Goal: Check status: Check status

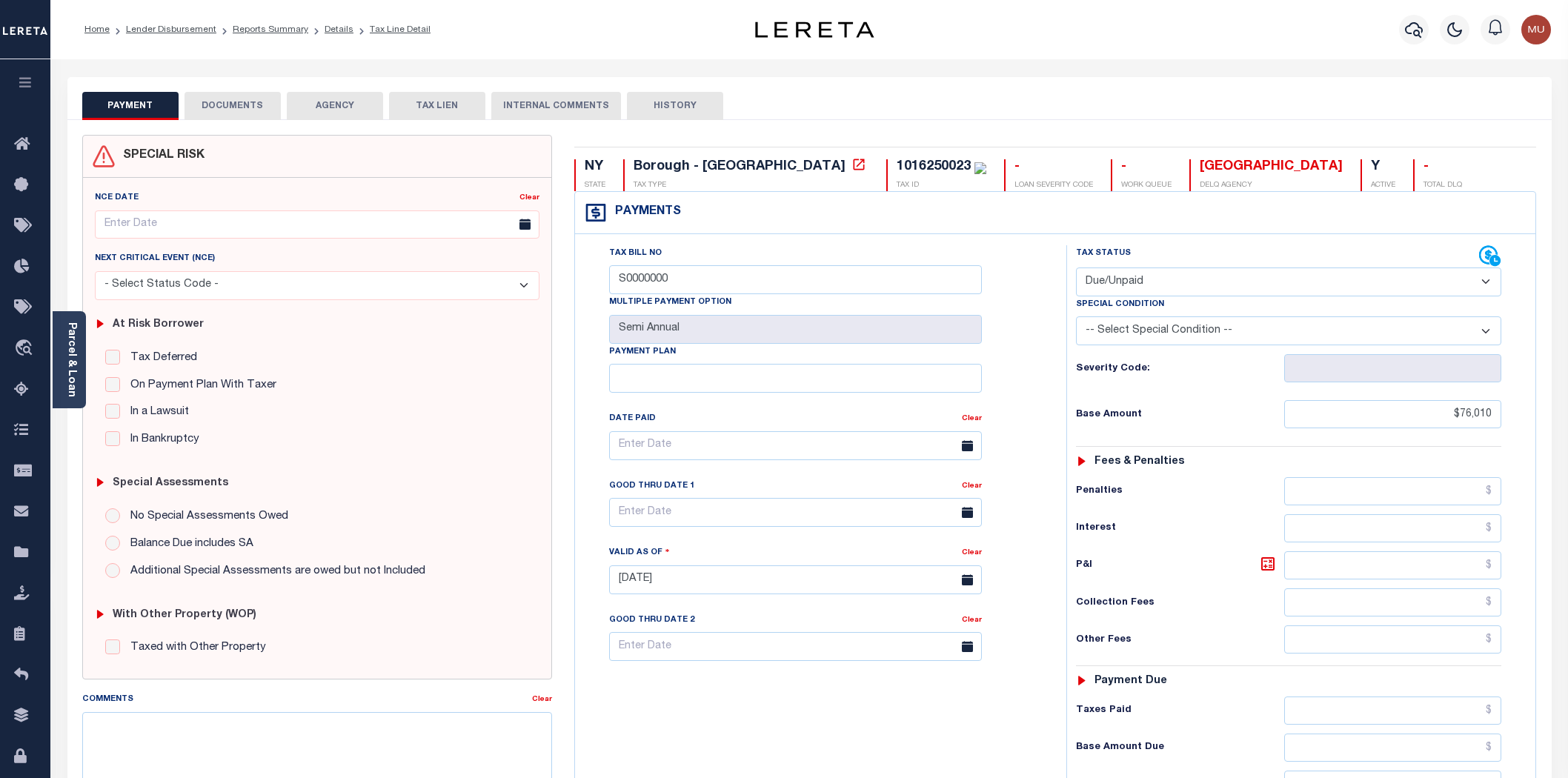
select select "DUE"
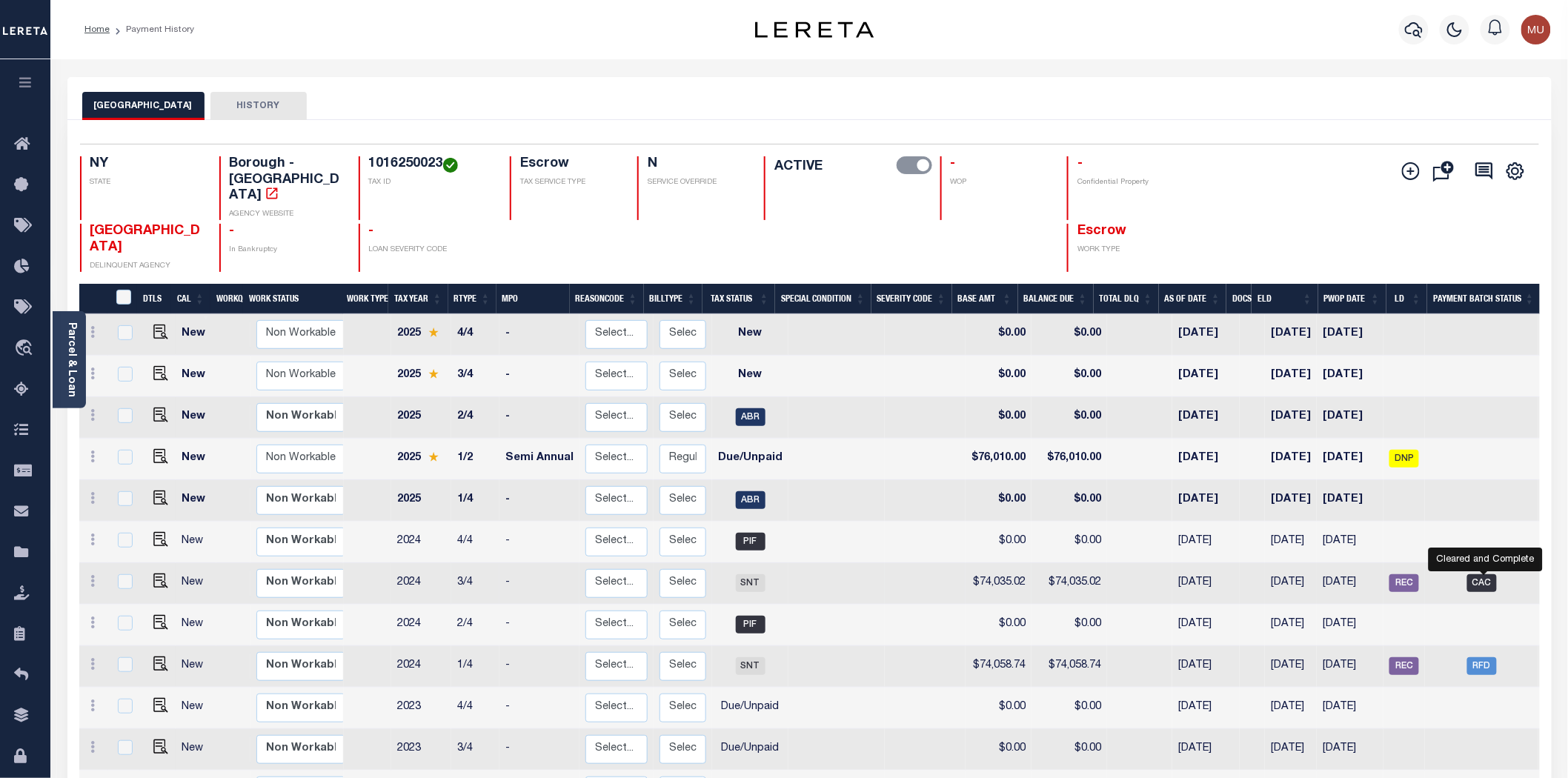
click at [1483, 575] on span "CAC" at bounding box center [1482, 583] width 30 height 18
checkbox input "true"
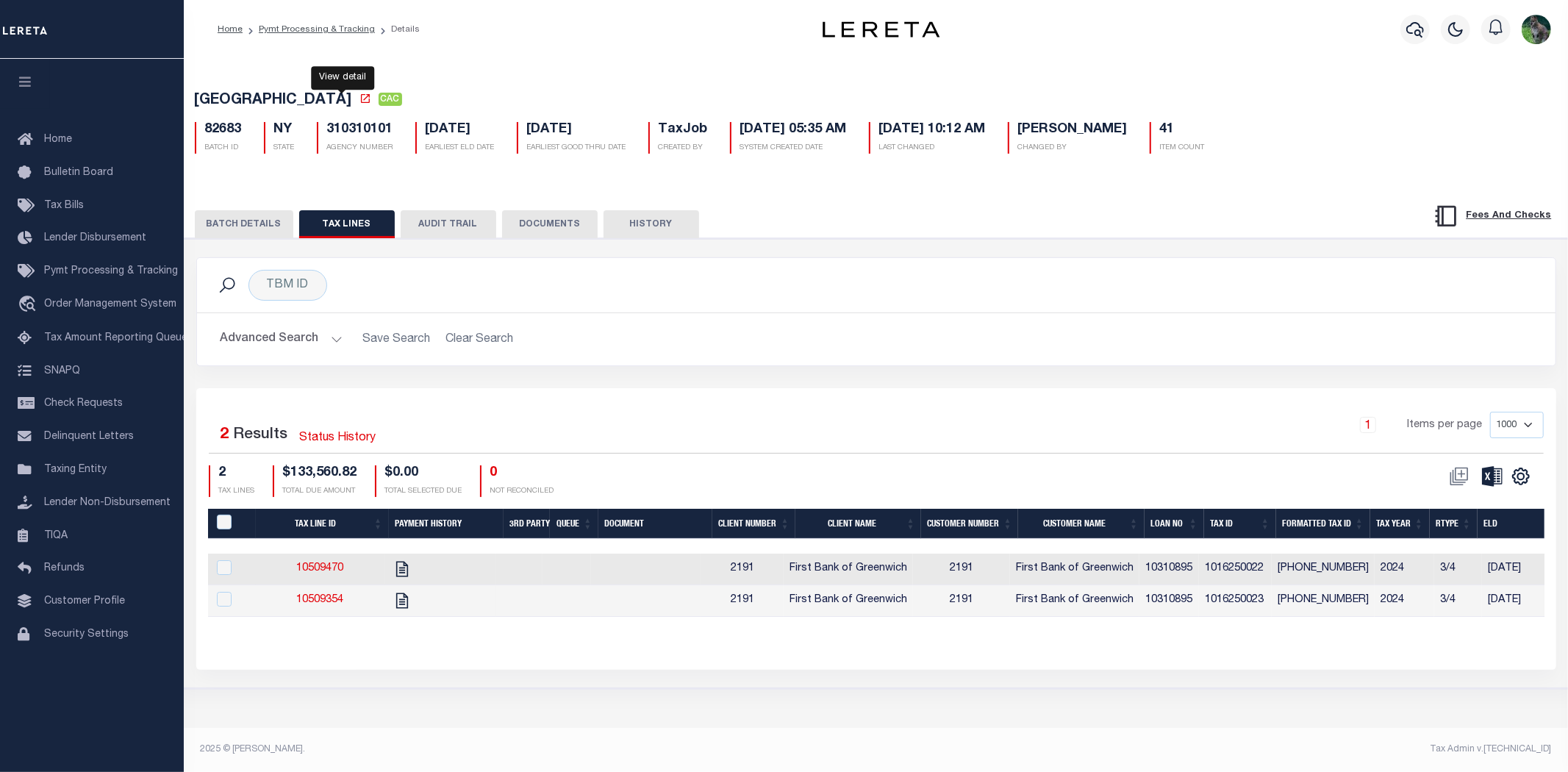
click at [359, 100] on icon at bounding box center [365, 99] width 12 height 12
